Goal: Information Seeking & Learning: Understand process/instructions

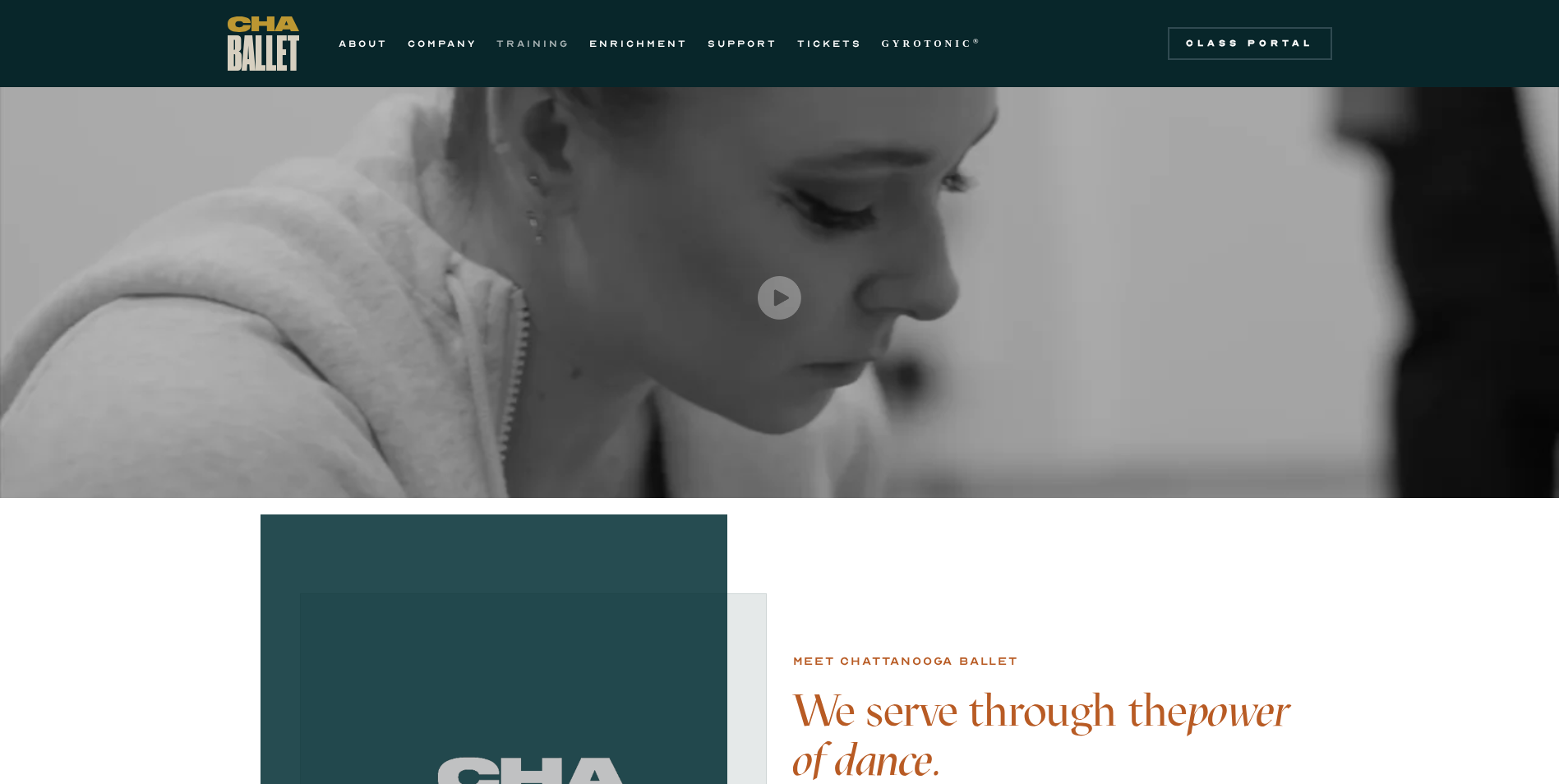
click at [528, 48] on link "TRAINING" at bounding box center [533, 44] width 73 height 20
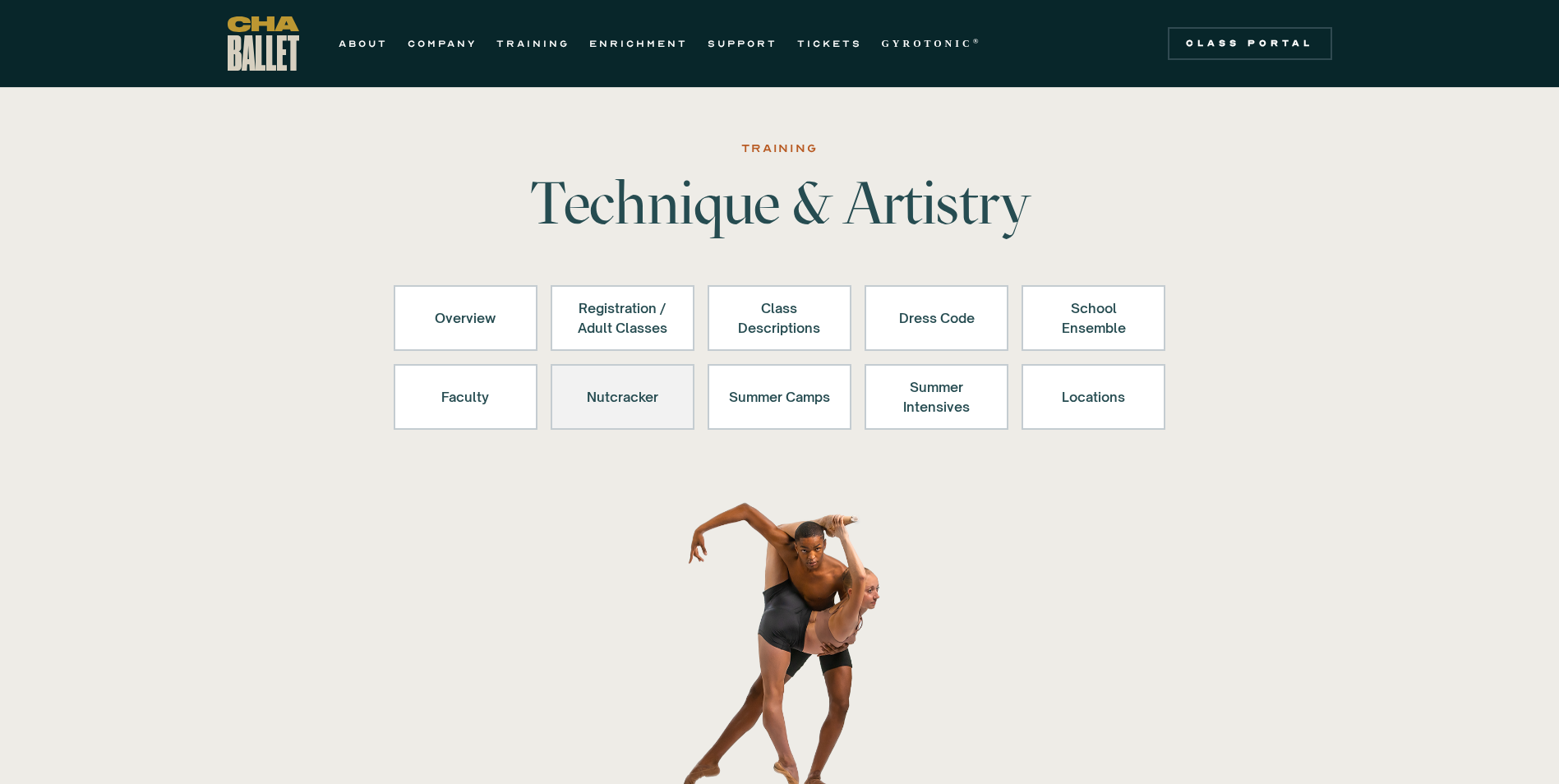
click at [644, 392] on div "Nutcracker" at bounding box center [623, 397] width 102 height 40
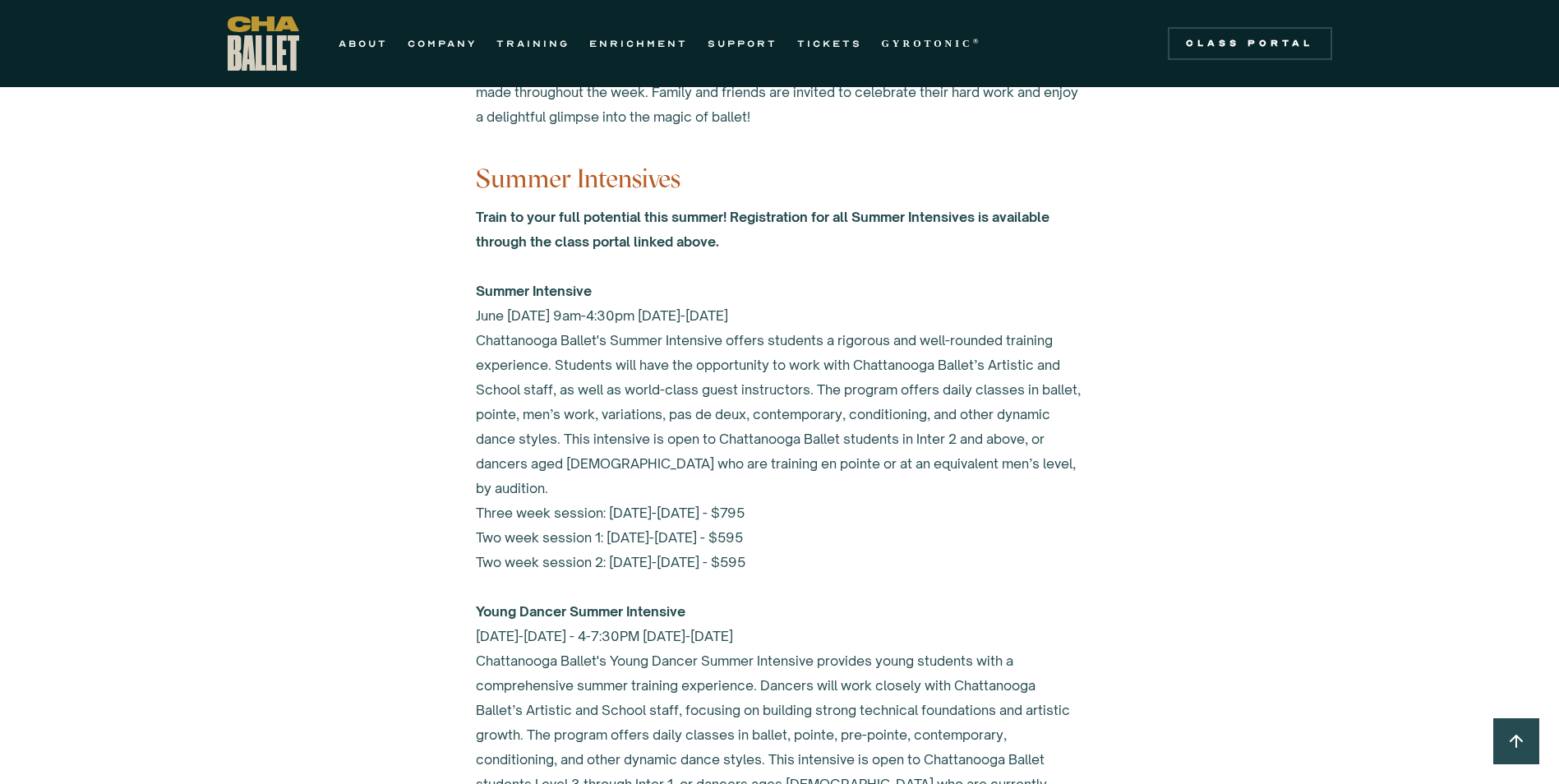
scroll to position [6674, 0]
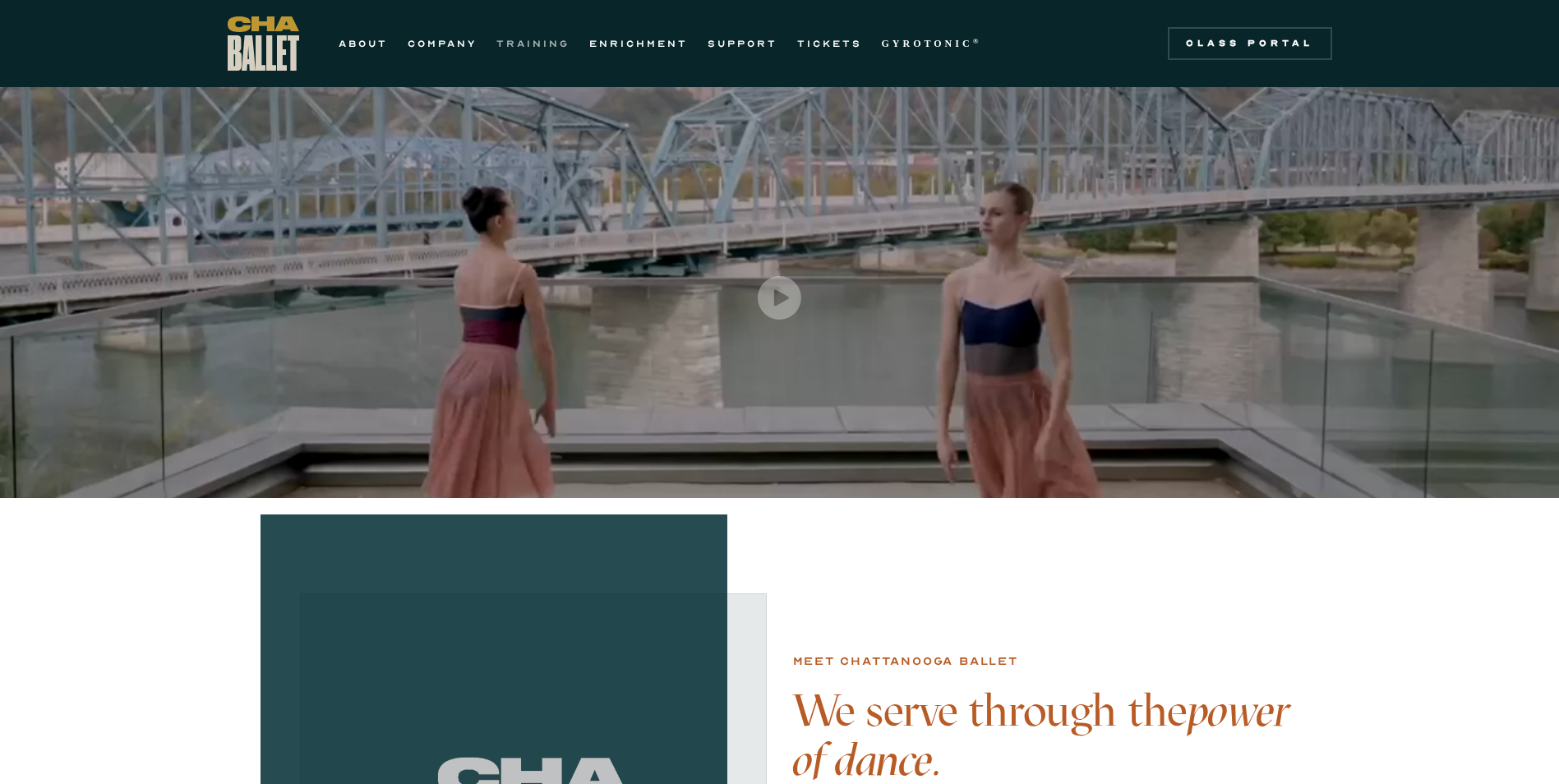
click at [532, 49] on link "TRAINING" at bounding box center [533, 44] width 73 height 20
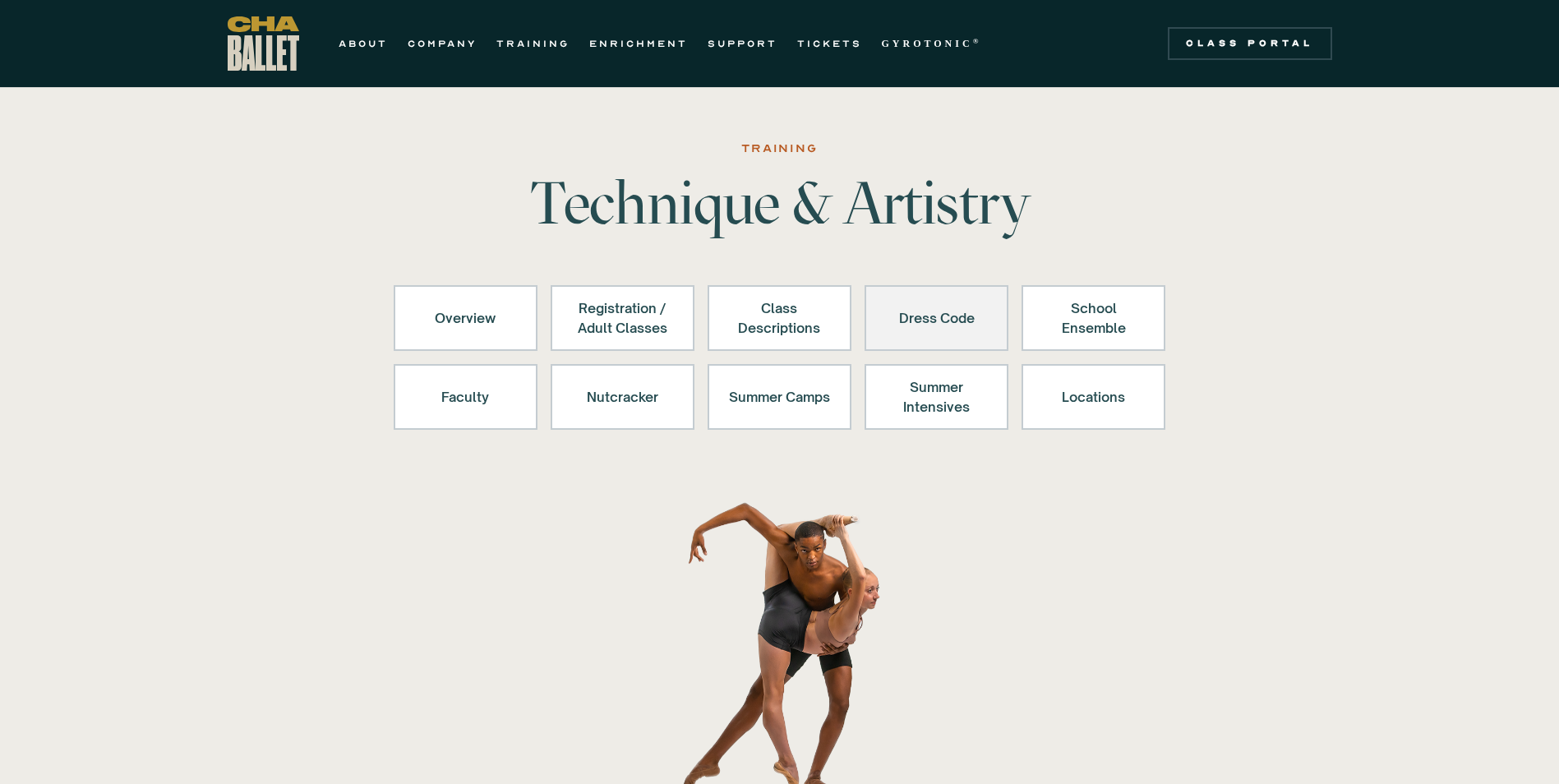
click at [905, 315] on div "Dress Code" at bounding box center [937, 318] width 102 height 40
click at [939, 325] on div "Dress Code" at bounding box center [937, 318] width 102 height 40
click at [939, 324] on div "Dress Code" at bounding box center [937, 318] width 102 height 40
click at [902, 326] on div "Dress Code" at bounding box center [937, 318] width 102 height 40
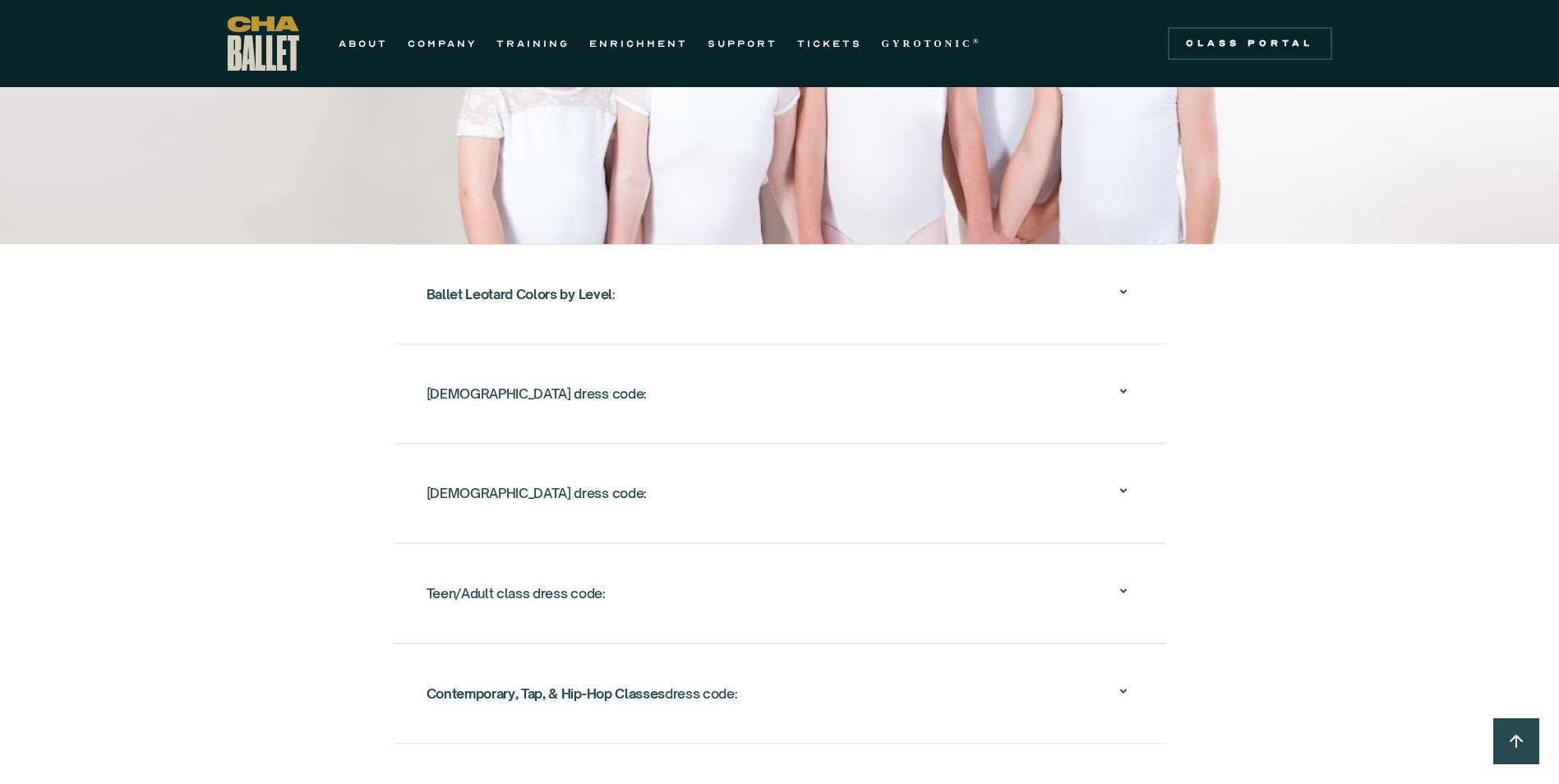
scroll to position [2713, 0]
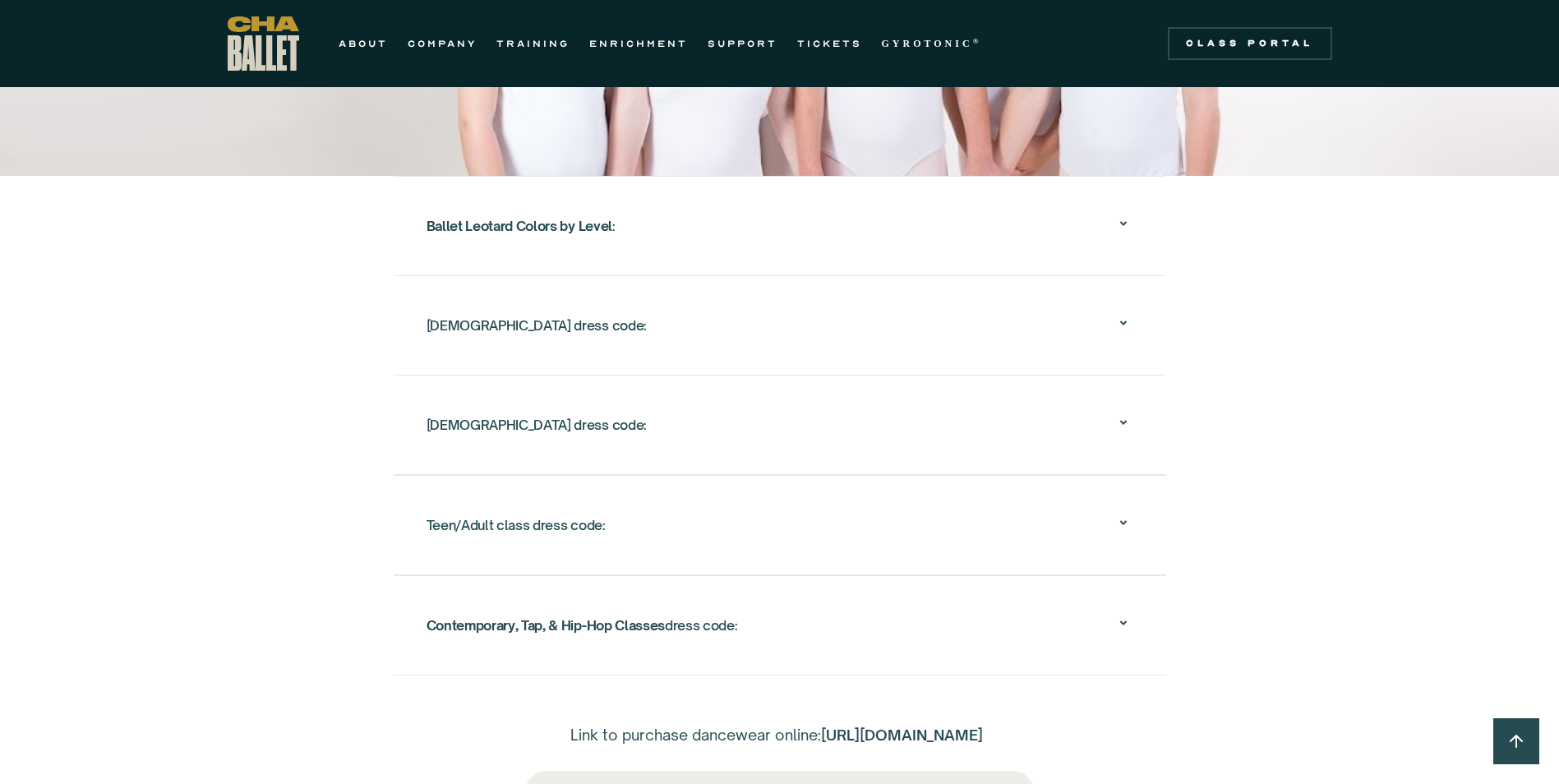
click at [605, 218] on div "Ballet Leotard Colors by Level :" at bounding box center [780, 226] width 707 height 53
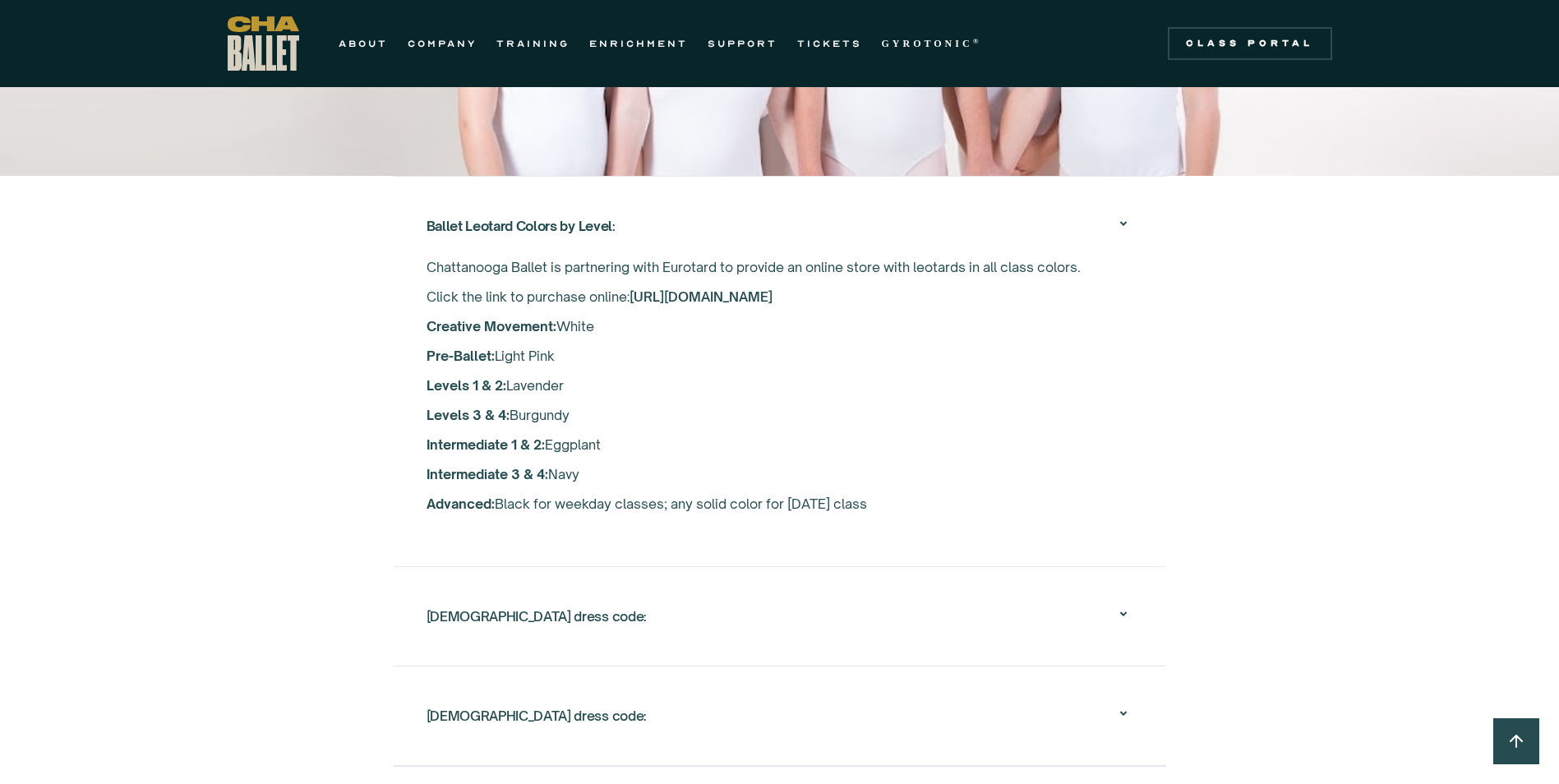
drag, startPoint x: 426, startPoint y: 198, endPoint x: 460, endPoint y: 194, distance: 34.2
click at [460, 218] on strong "Ballet Leotard Colors by Level" at bounding box center [519, 226] width 186 height 16
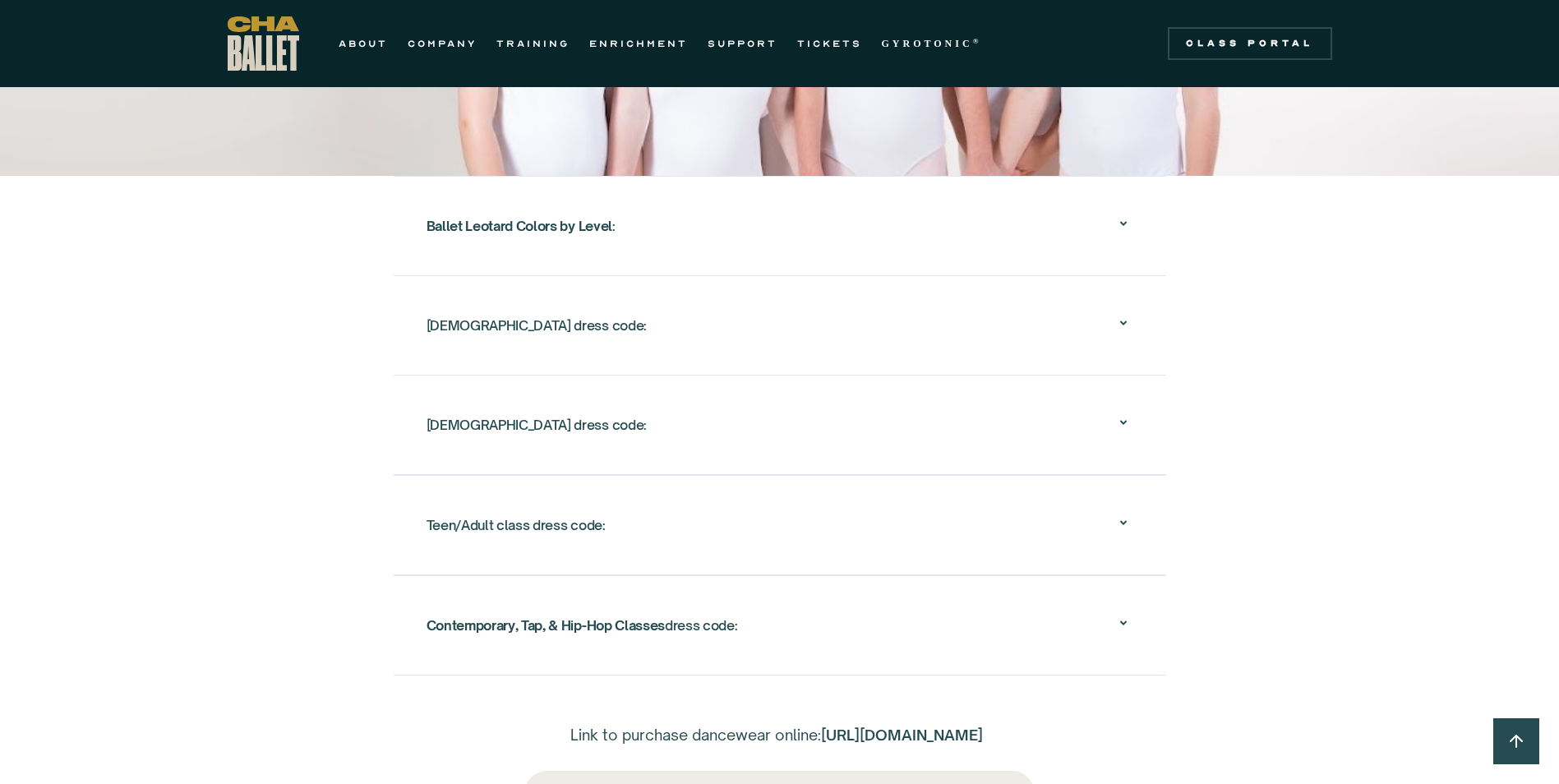
click at [414, 197] on div "Ballet Leotard Colors by Level : Chattanooga Ballet is partnering with Eurotard…" at bounding box center [780, 226] width 773 height 100
click at [436, 218] on strong "Ballet Leotard Colors by Level" at bounding box center [519, 226] width 186 height 16
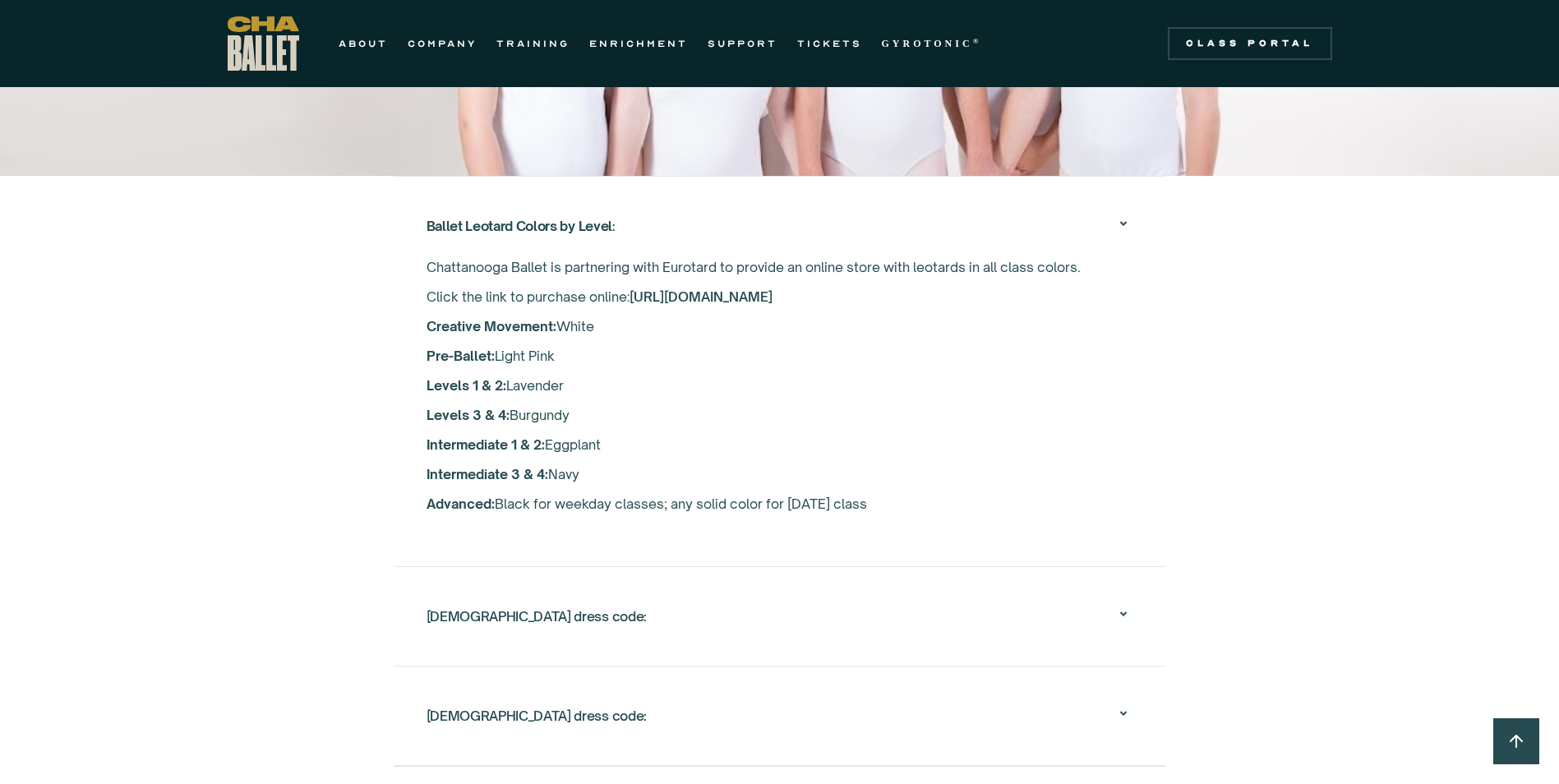
drag, startPoint x: 405, startPoint y: 194, endPoint x: 491, endPoint y: 193, distance: 86.0
click at [491, 193] on div "Ballet Leotard Colors by Level : Chattanooga Ballet is partnering with Eurotard…" at bounding box center [780, 371] width 773 height 391
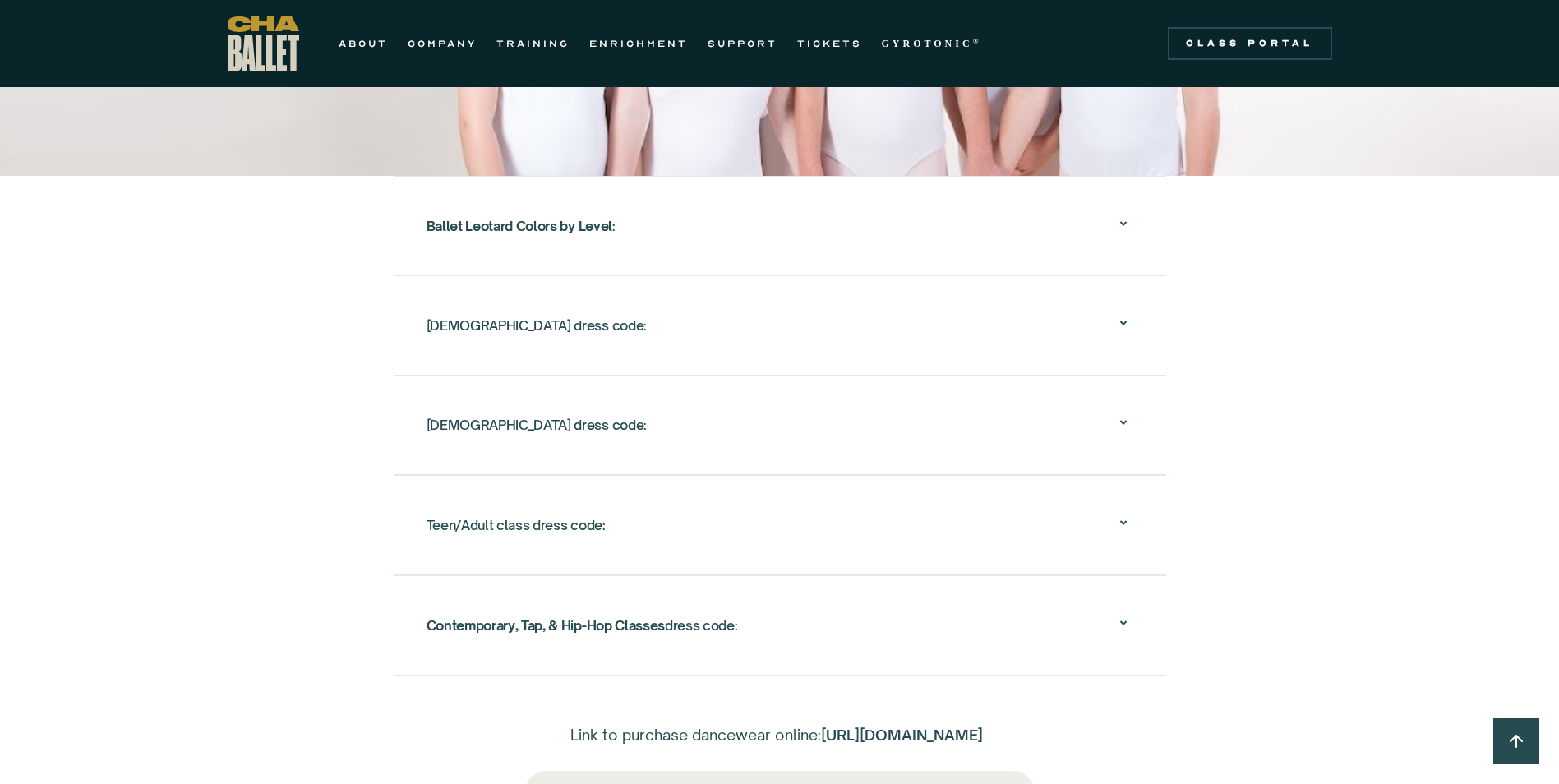
click at [430, 218] on strong "Ballet Leotard Colors by Level" at bounding box center [519, 226] width 186 height 16
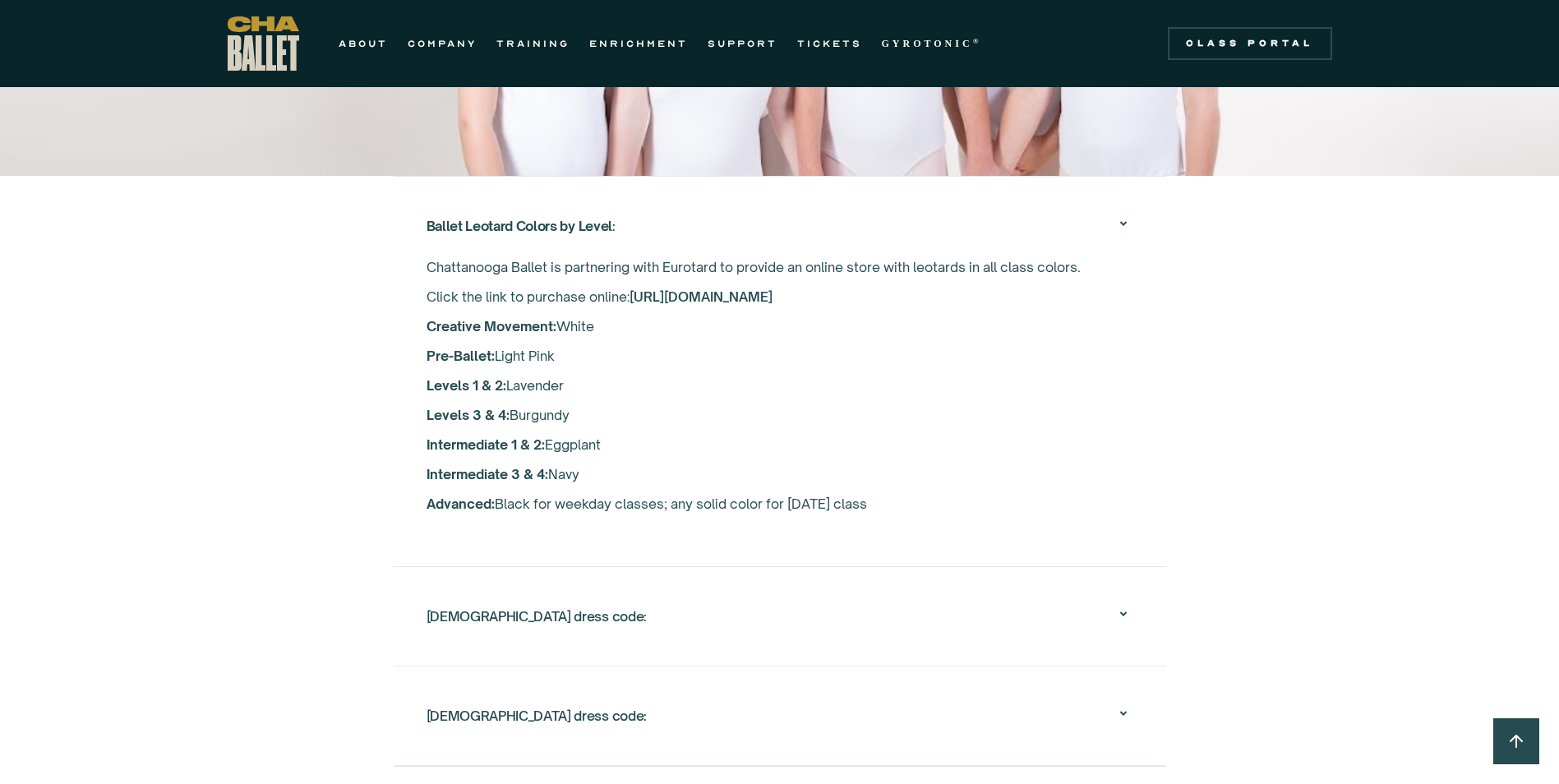
drag, startPoint x: 430, startPoint y: 240, endPoint x: 596, endPoint y: 363, distance: 206.6
click at [596, 363] on p "Chattanooga Ballet is partnering with Eurotard to provide an online store with …" at bounding box center [780, 385] width 707 height 266
drag, startPoint x: 596, startPoint y: 363, endPoint x: 541, endPoint y: 335, distance: 61.7
copy p "Chattanooga Ballet is partnering with Eurotard to provide an online store with …"
click at [518, 602] on div "Female dress code:" at bounding box center [537, 616] width 220 height 30
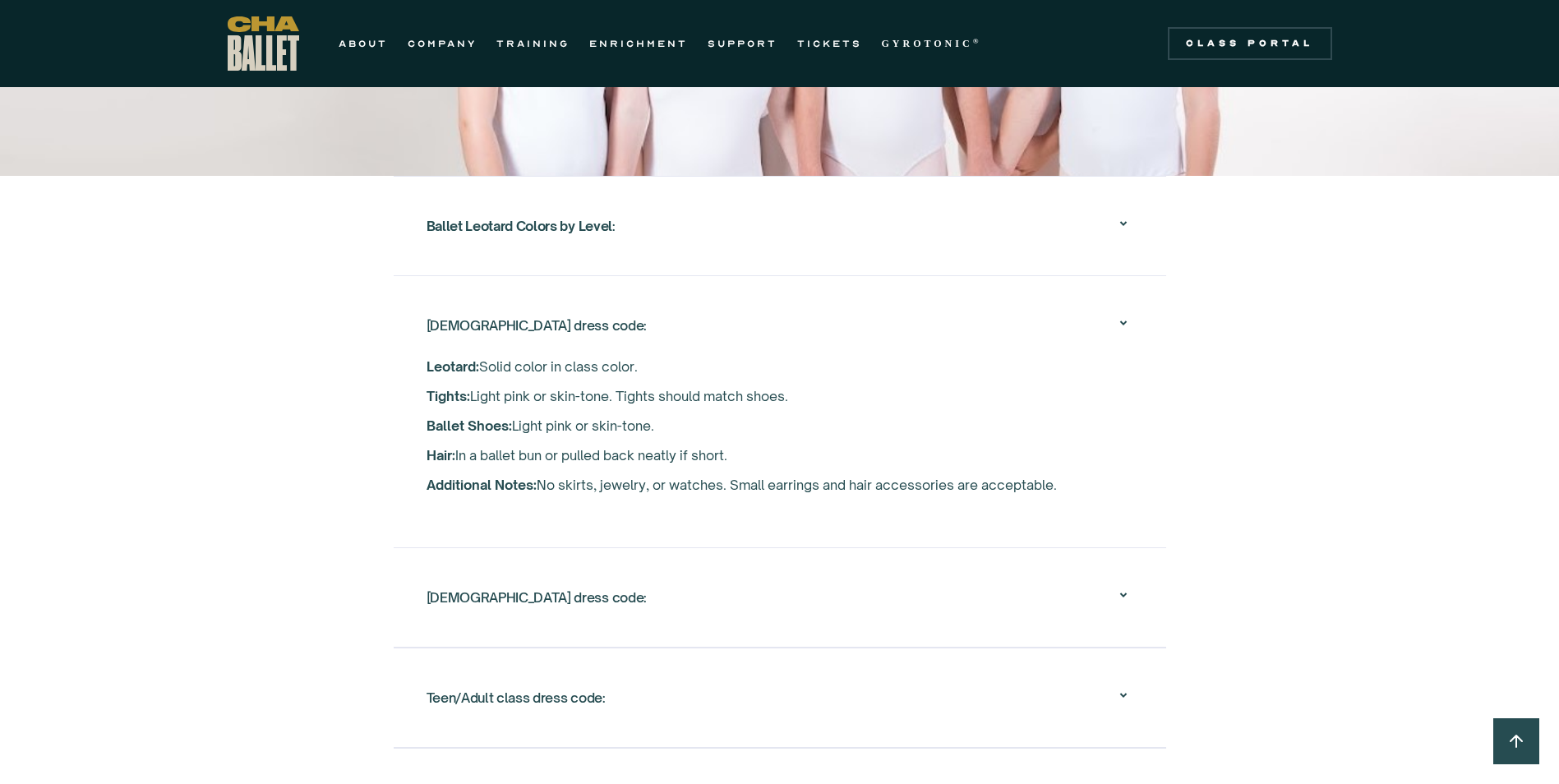
drag, startPoint x: 422, startPoint y: 295, endPoint x: 543, endPoint y: 316, distance: 122.8
click at [543, 316] on div "Female dress code: ‍ Leotard: Solid color in class color. ‍ Tights: Light pink …" at bounding box center [780, 411] width 773 height 272
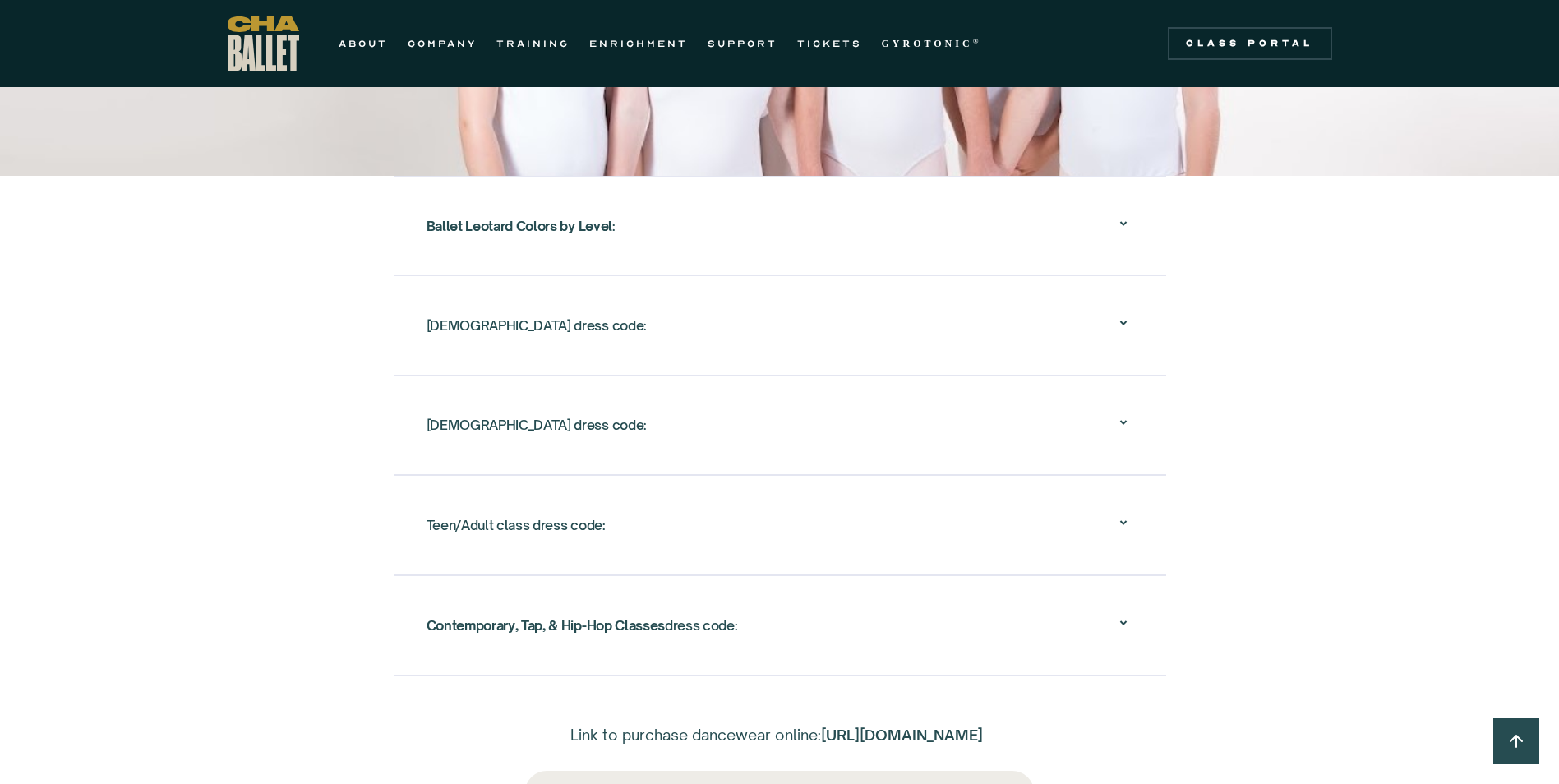
click at [458, 311] on div "Female dress code:" at bounding box center [537, 325] width 220 height 30
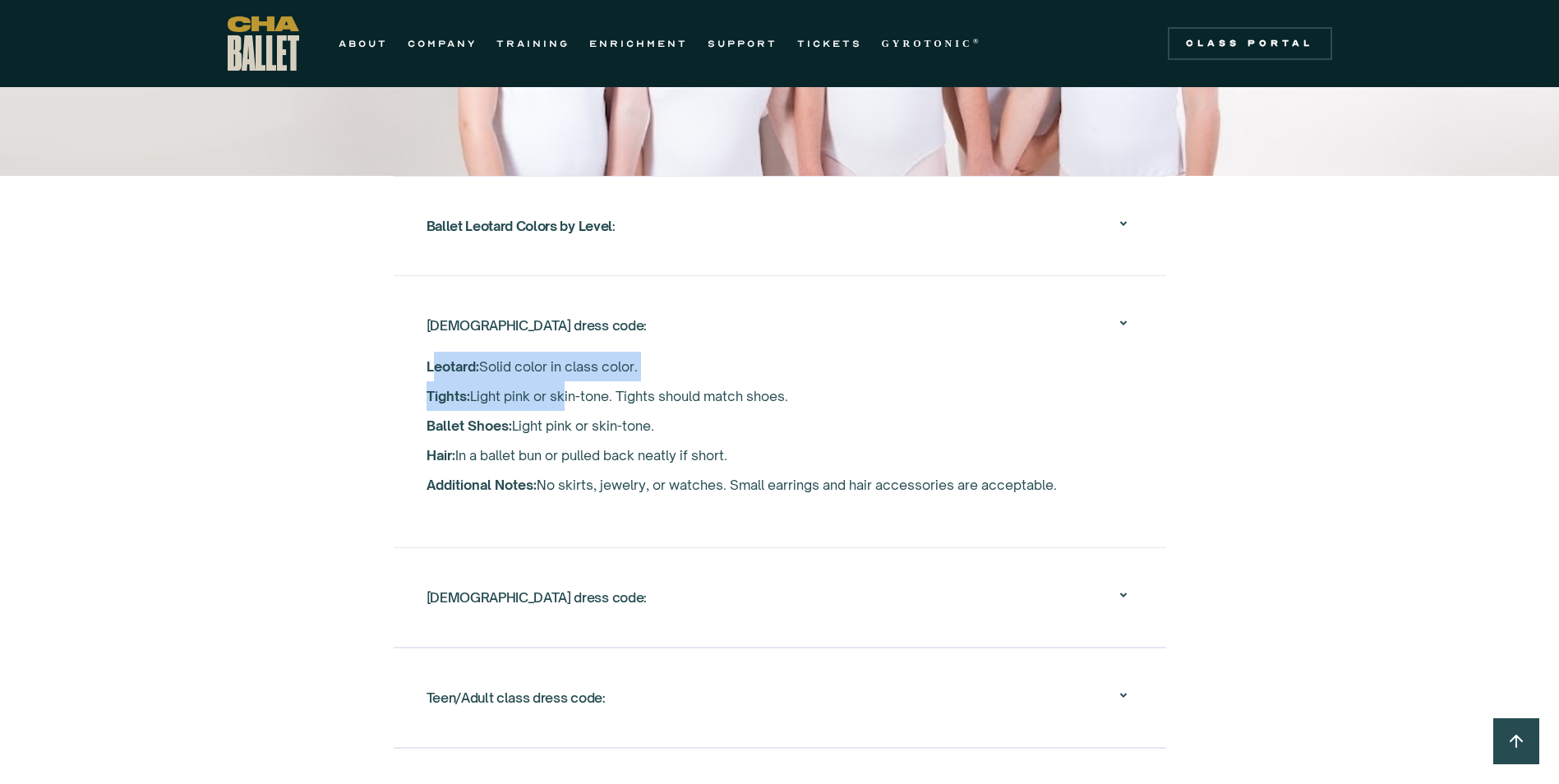
drag, startPoint x: 430, startPoint y: 344, endPoint x: 561, endPoint y: 368, distance: 133.2
click at [561, 368] on p "‍ Leotard: Solid color in class color. ‍ Tights: Light pink or skin-tone. Tight…" at bounding box center [780, 425] width 707 height 148
drag, startPoint x: 561, startPoint y: 368, endPoint x: 426, endPoint y: 339, distance: 138.1
click at [427, 358] on strong "Leotard:" at bounding box center [453, 366] width 53 height 16
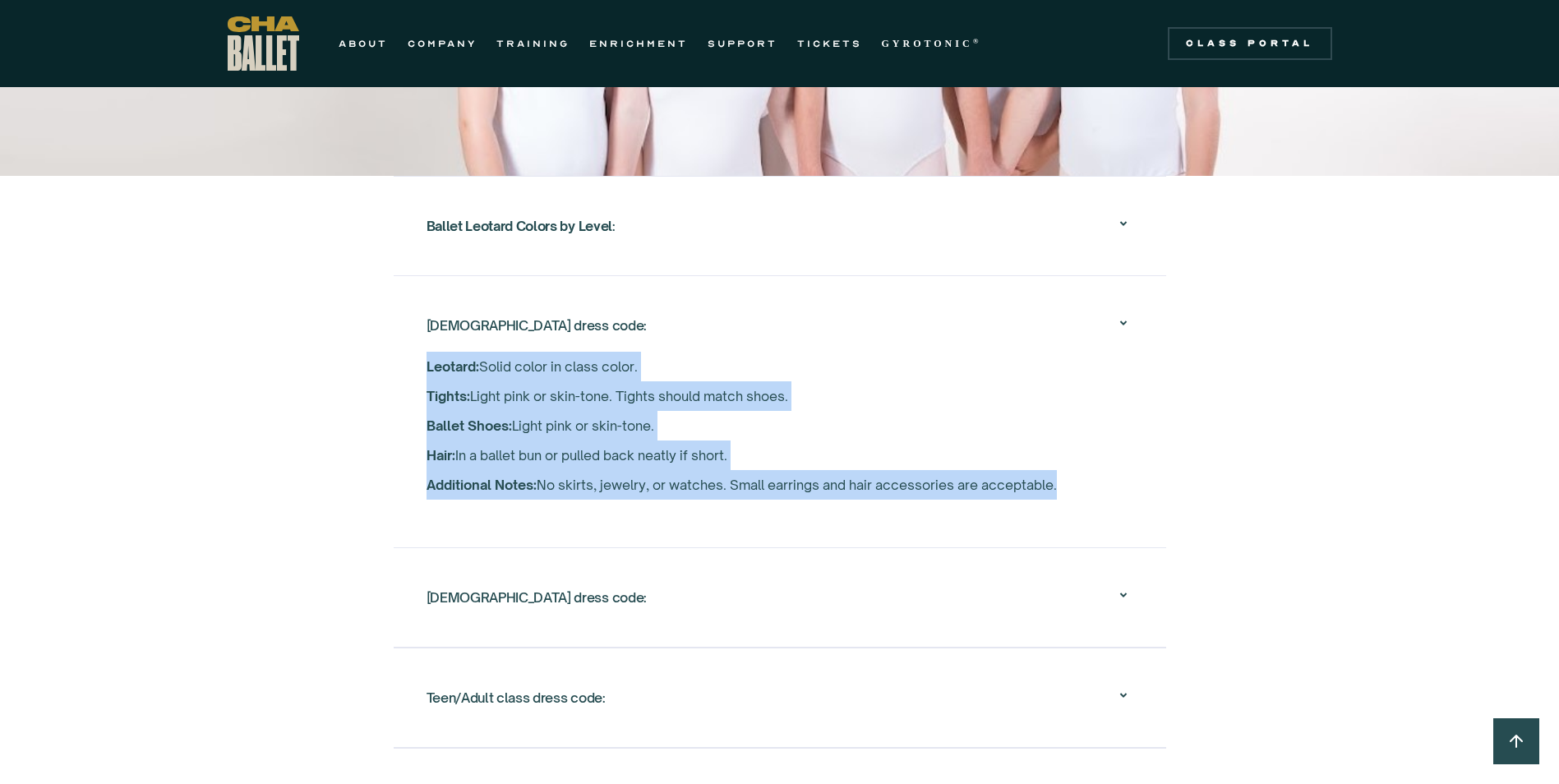
drag, startPoint x: 427, startPoint y: 338, endPoint x: 1060, endPoint y: 470, distance: 646.6
click at [1060, 470] on p "‍ Leotard: Solid color in class color. ‍ Tights: Light pink or skin-tone. Tight…" at bounding box center [780, 425] width 707 height 148
copy p "Leotard: Solid color in class color. ‍ Tights: Light pink or skin-tone. Tights …"
click at [1279, 42] on div "Class Portal" at bounding box center [1251, 44] width 145 height 14
